Goal: Information Seeking & Learning: Learn about a topic

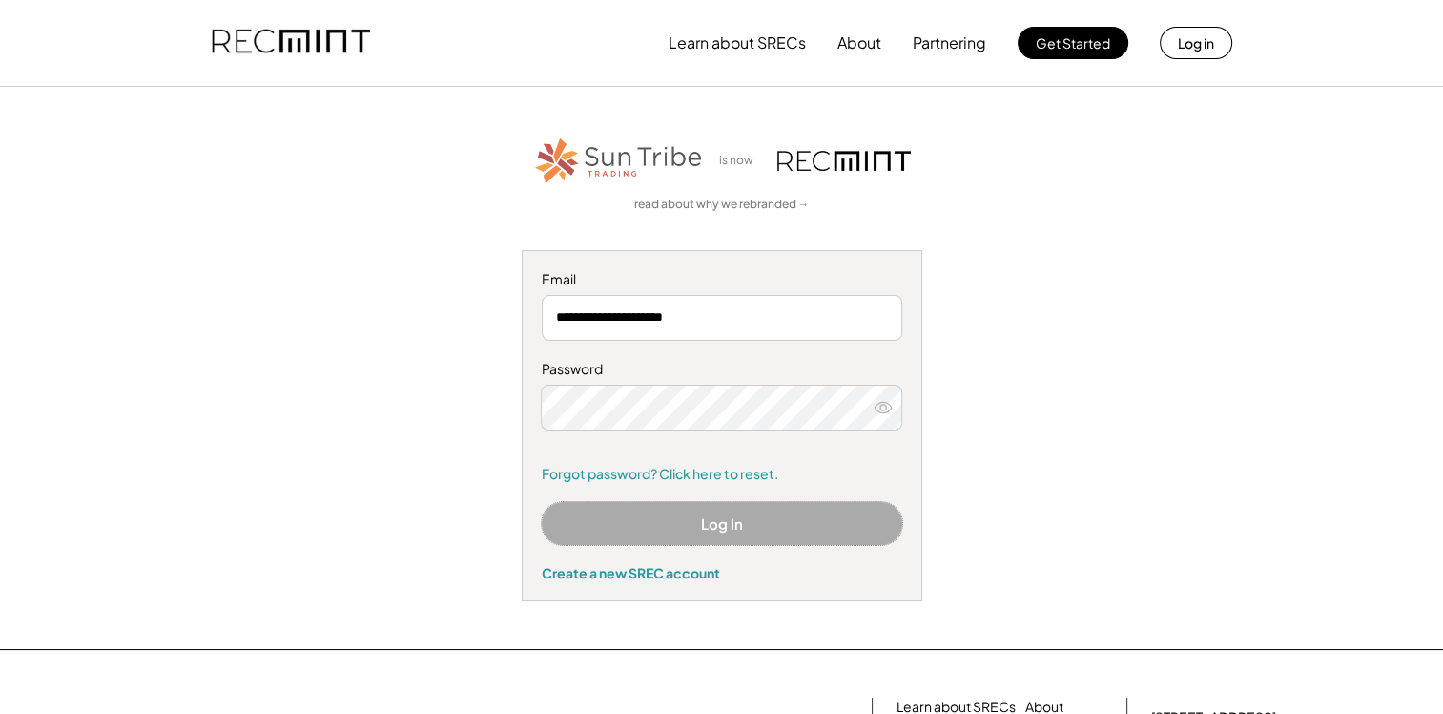
click at [696, 520] on button "Log In" at bounding box center [722, 523] width 361 height 43
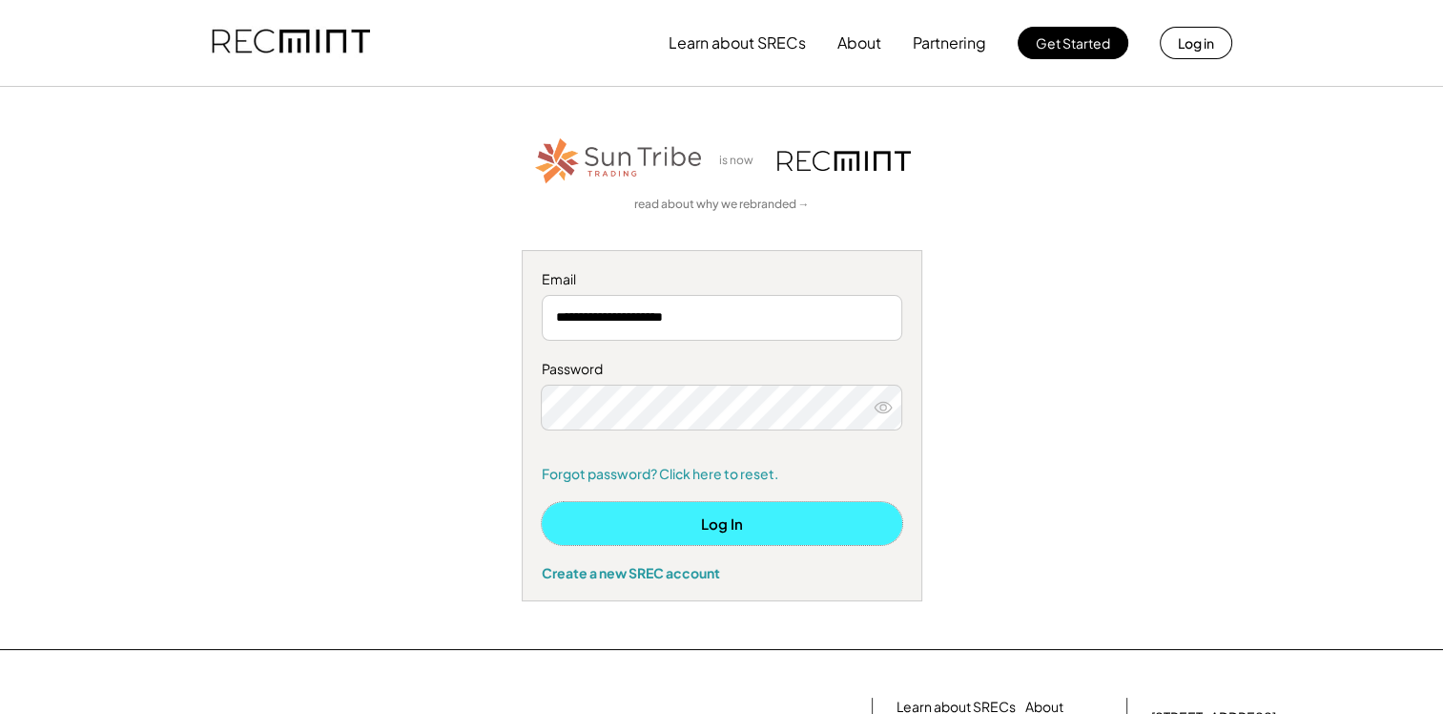
click at [715, 513] on button "Log In" at bounding box center [722, 523] width 361 height 43
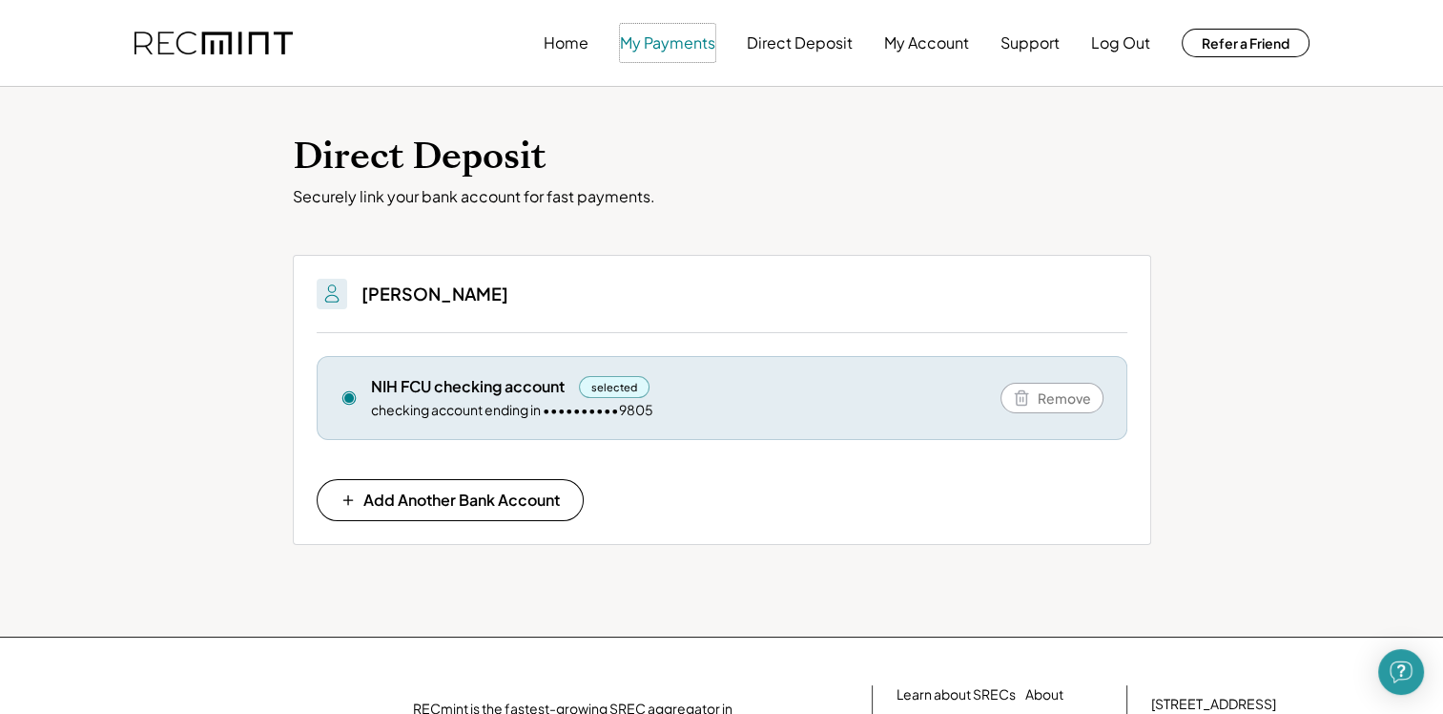
click at [664, 39] on button "My Payments" at bounding box center [667, 43] width 95 height 38
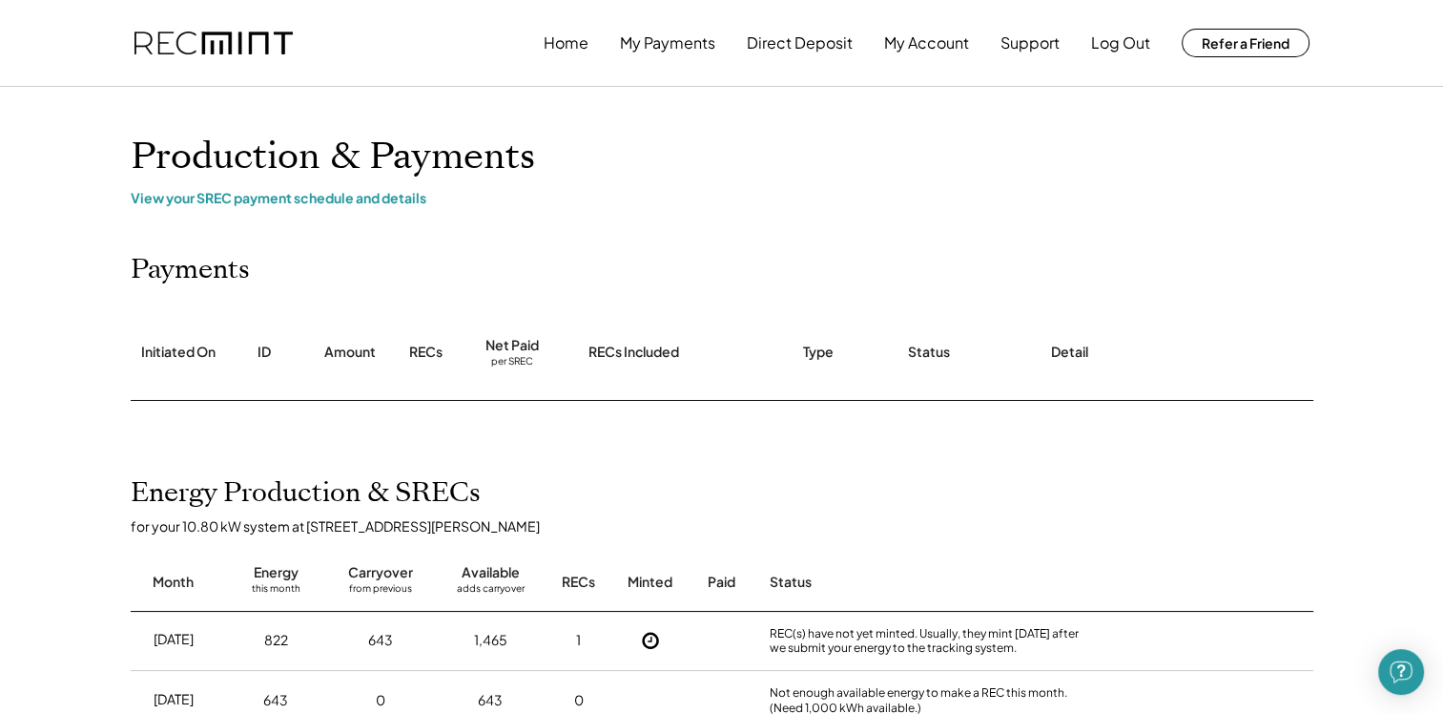
drag, startPoint x: 907, startPoint y: 212, endPoint x: 672, endPoint y: 166, distance: 240.0
click at [672, 166] on h1 "Production & Payments" at bounding box center [722, 156] width 1183 height 45
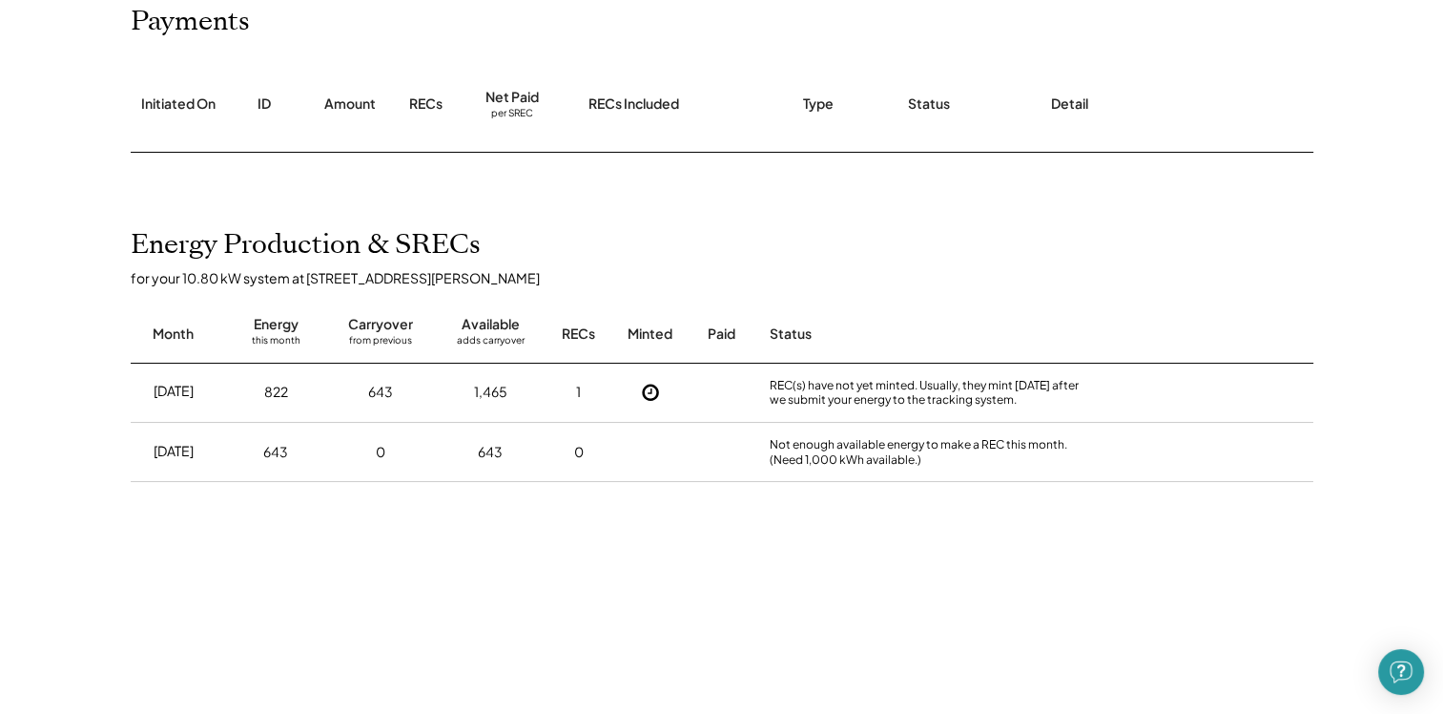
scroll to position [254, 0]
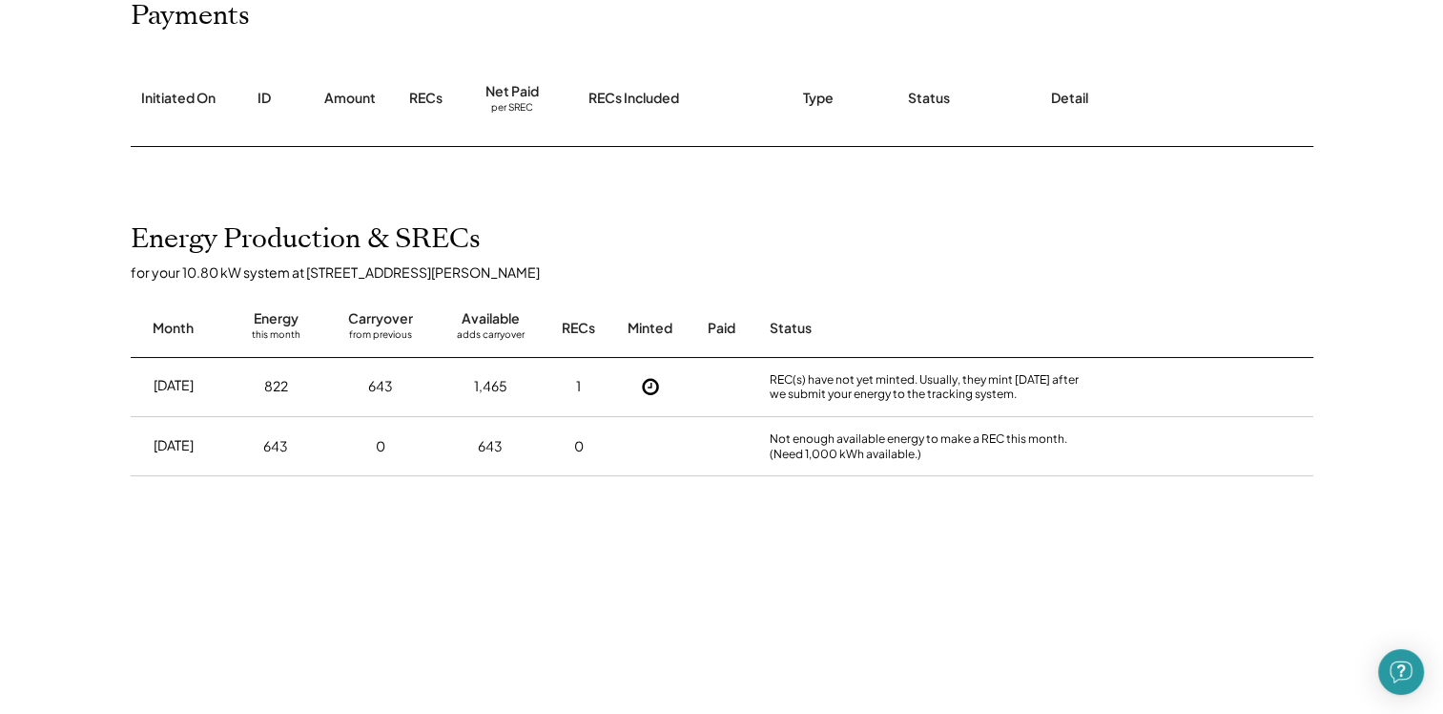
click at [579, 389] on div "1" at bounding box center [578, 386] width 5 height 19
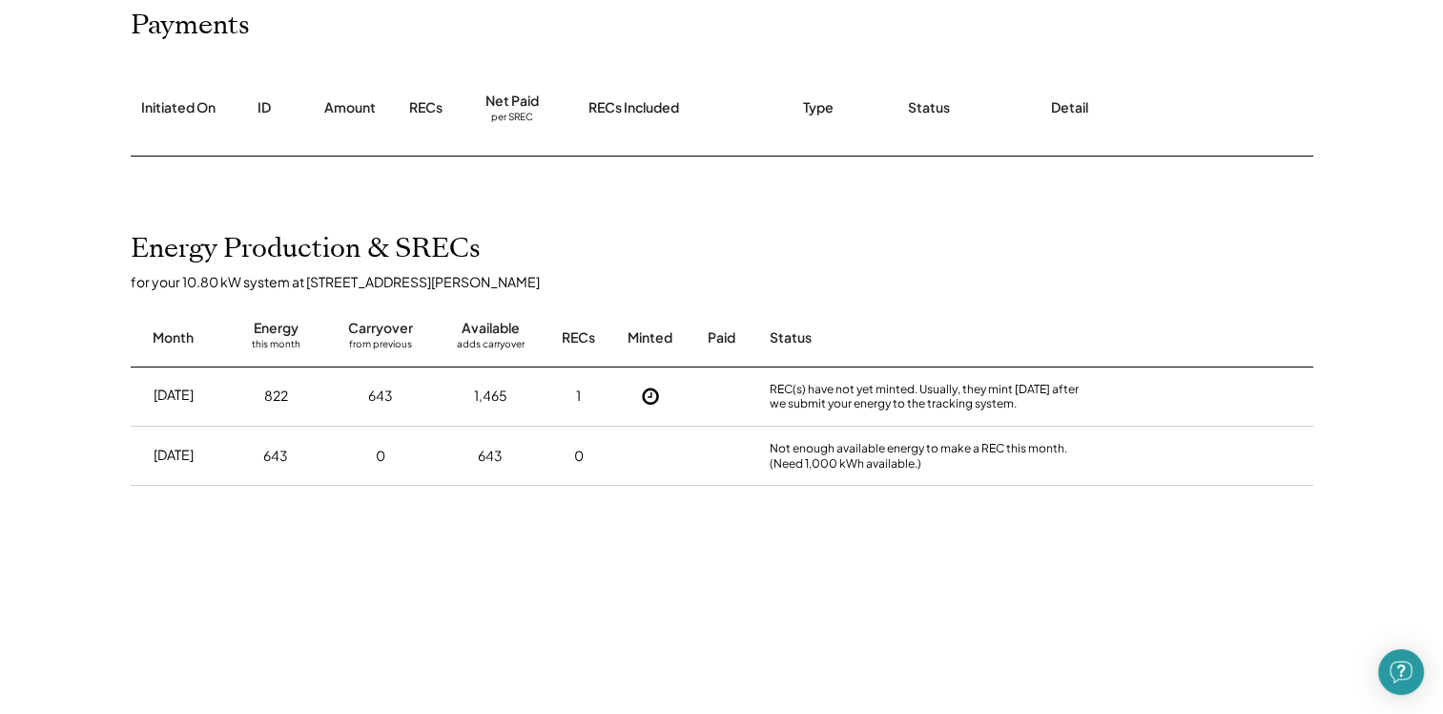
scroll to position [0, 0]
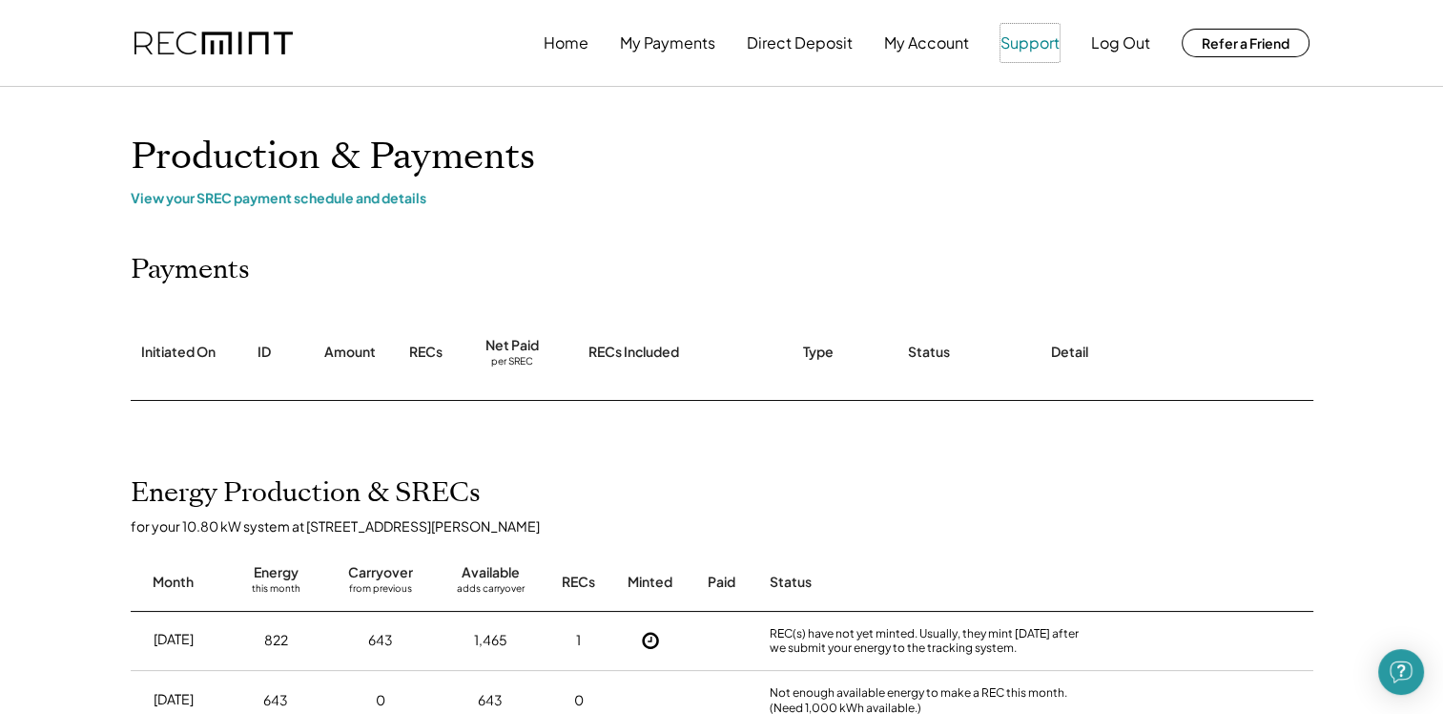
click at [1025, 40] on button "Support" at bounding box center [1030, 43] width 59 height 38
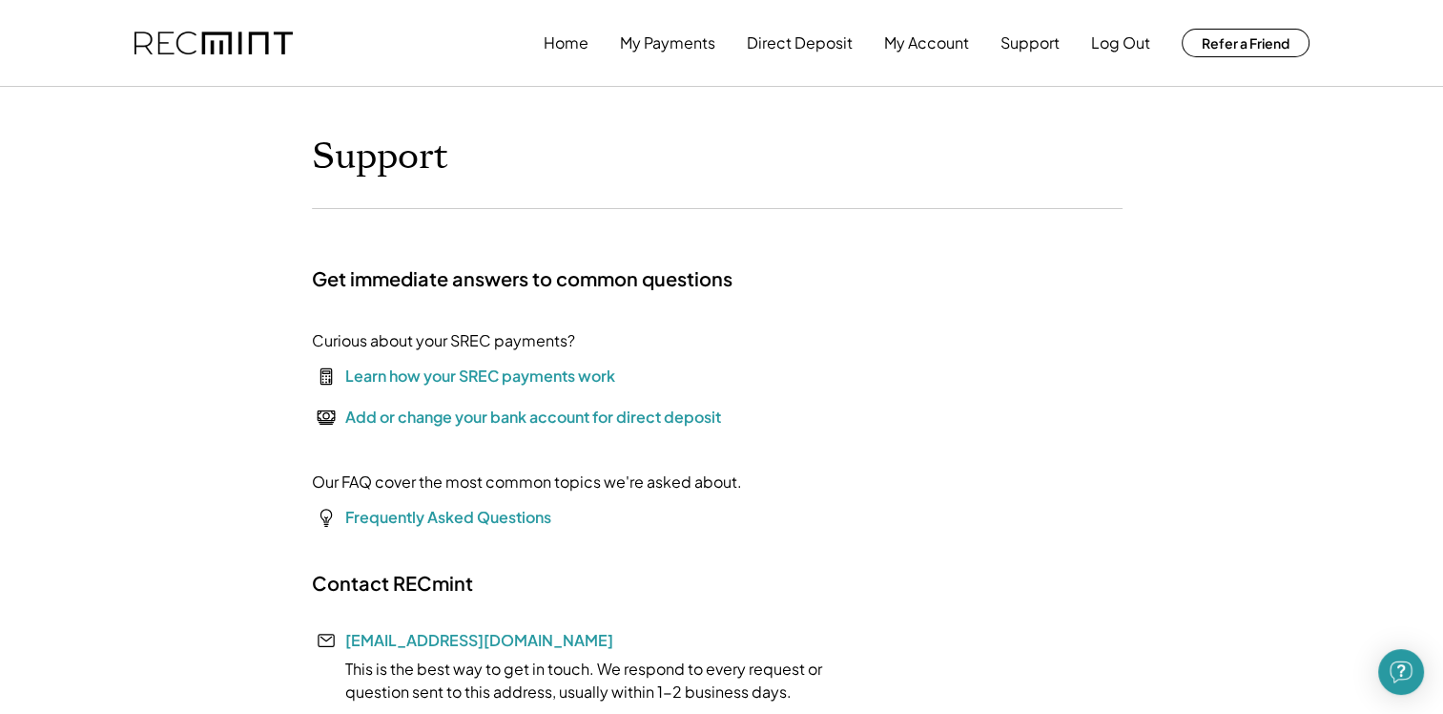
click at [596, 376] on div "Learn how your SREC payments work" at bounding box center [480, 375] width 270 height 23
click at [912, 40] on button "My Account" at bounding box center [926, 43] width 85 height 38
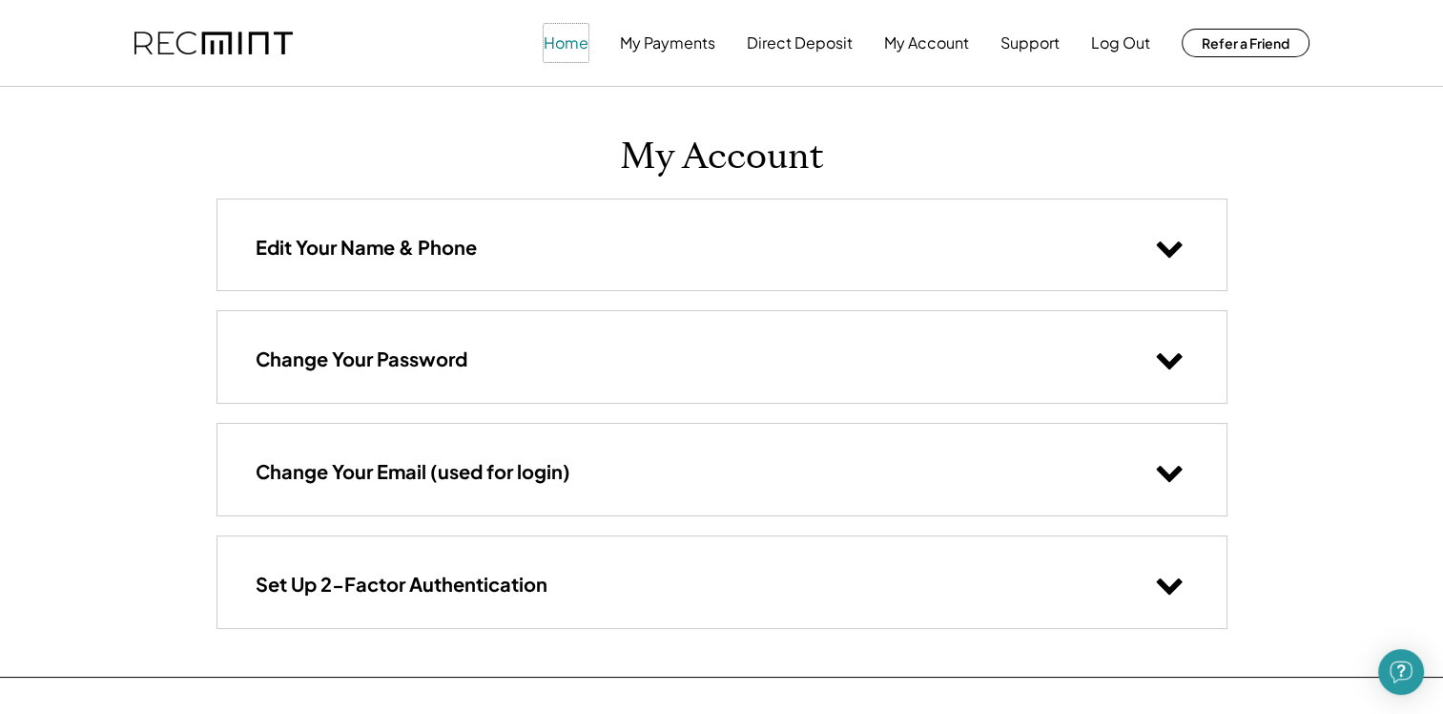
click at [572, 43] on button "Home" at bounding box center [566, 43] width 45 height 38
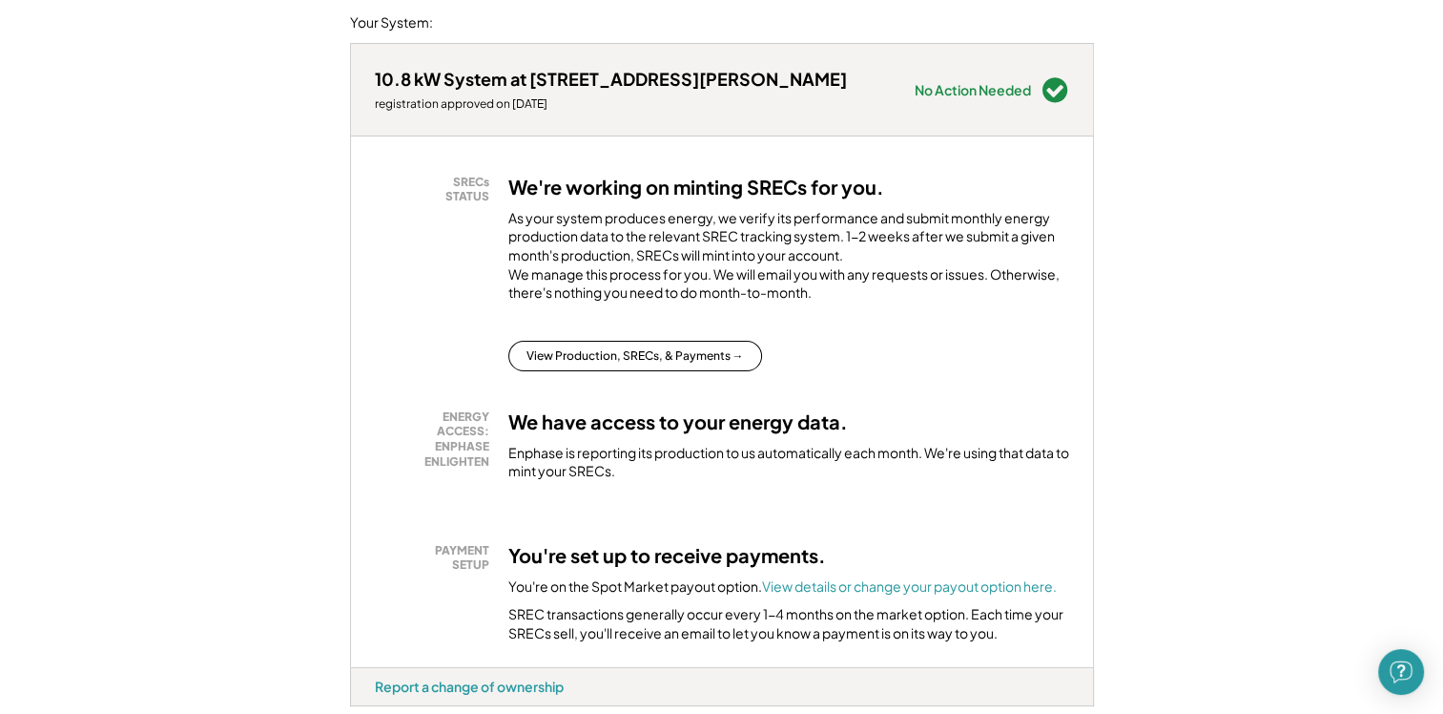
scroll to position [254, 0]
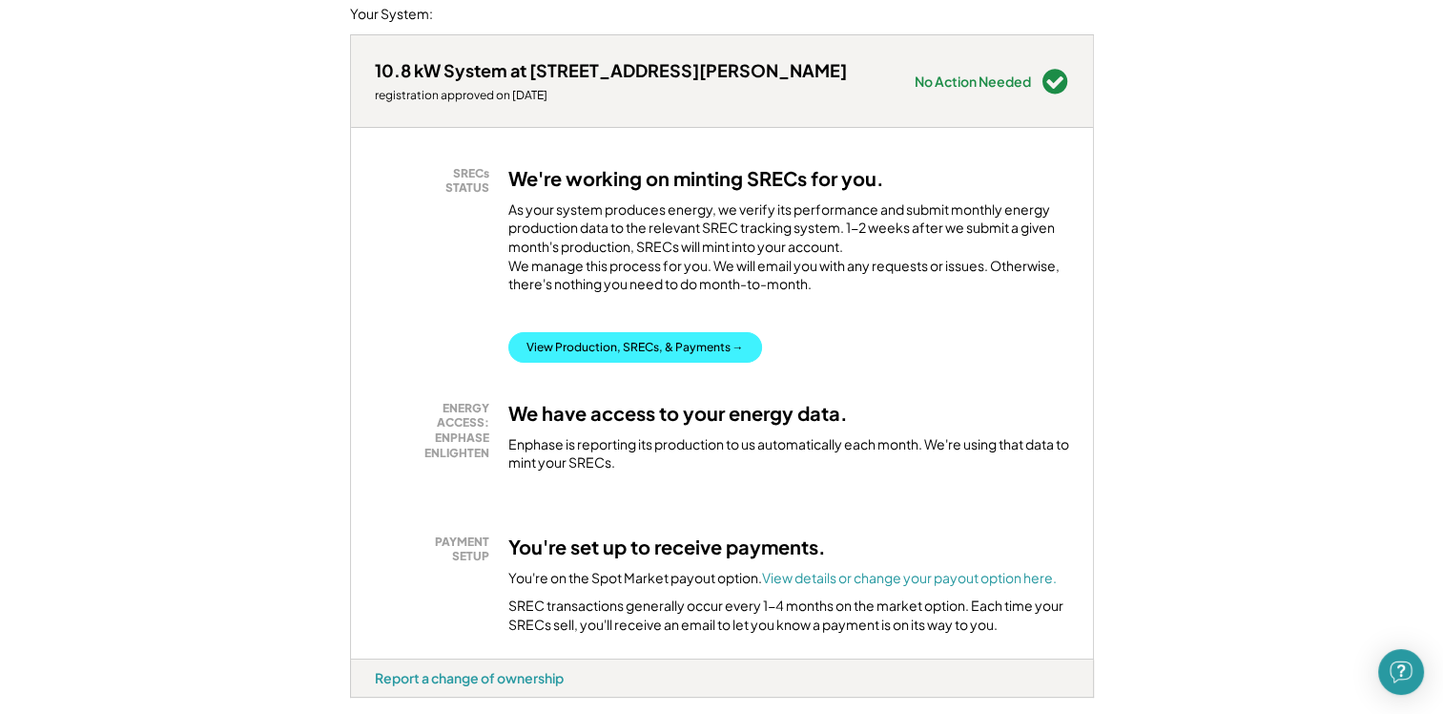
click at [668, 362] on button "View Production, SRECs, & Payments →" at bounding box center [635, 347] width 254 height 31
